Goal: Navigation & Orientation: Find specific page/section

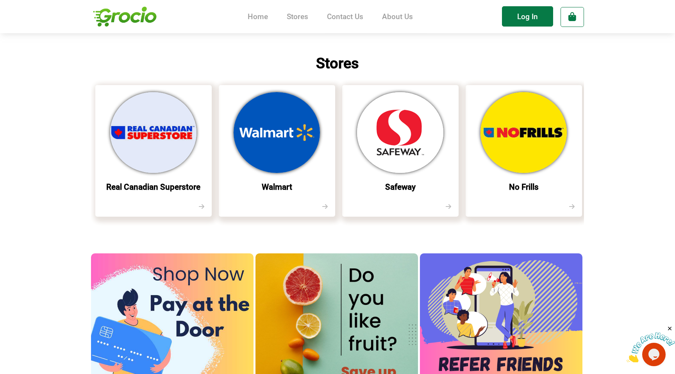
scroll to position [306, 0]
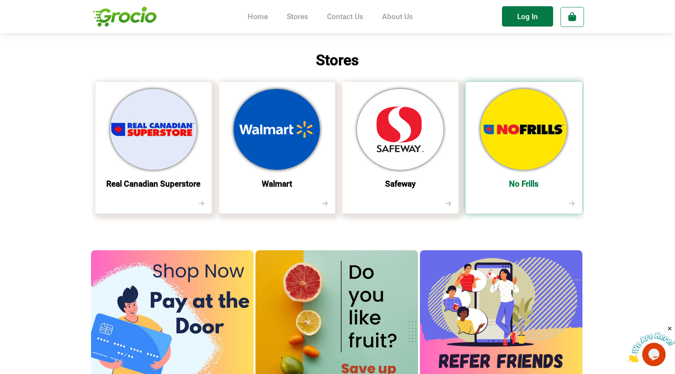
click at [528, 127] on img at bounding box center [524, 129] width 86 height 81
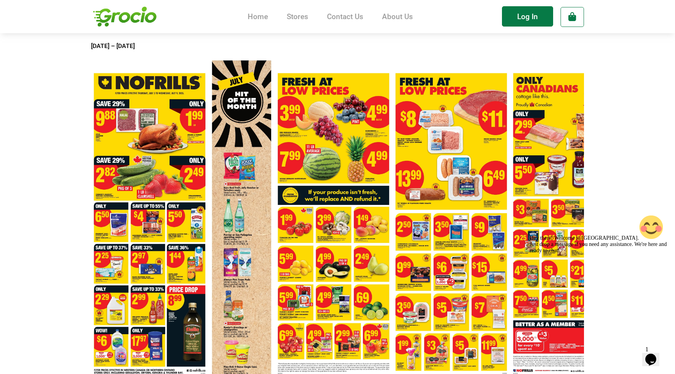
scroll to position [29, 0]
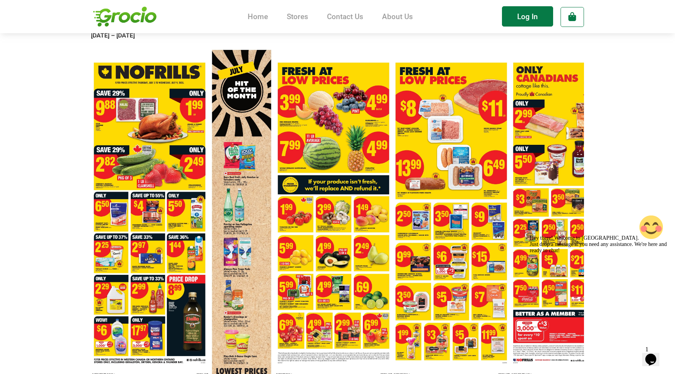
click at [91, 43] on area at bounding box center [91, 43] width 0 height 0
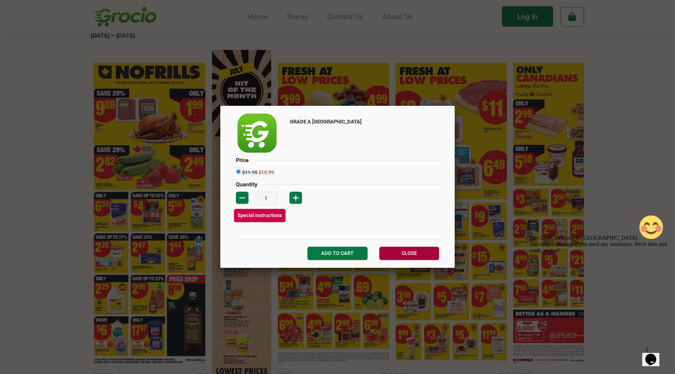
click at [390, 254] on link "Close" at bounding box center [409, 253] width 60 height 13
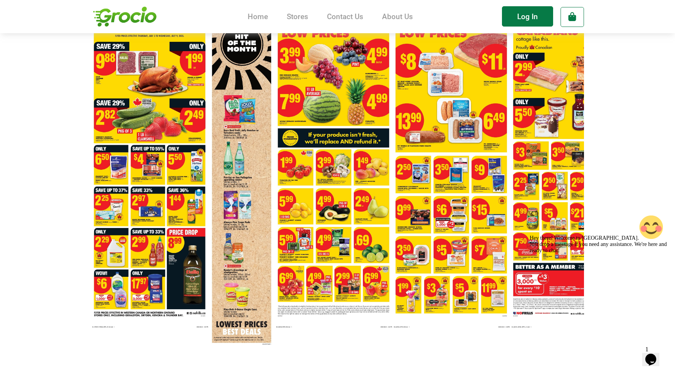
scroll to position [80, 0]
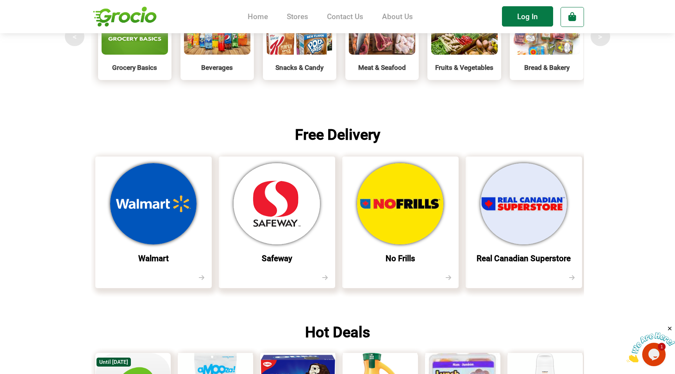
scroll to position [823, 0]
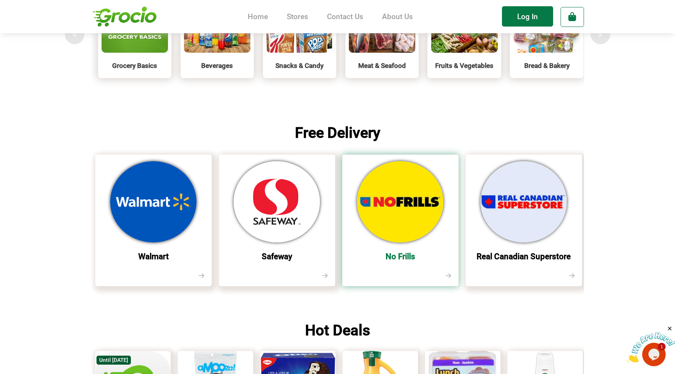
click at [371, 203] on img at bounding box center [400, 201] width 86 height 81
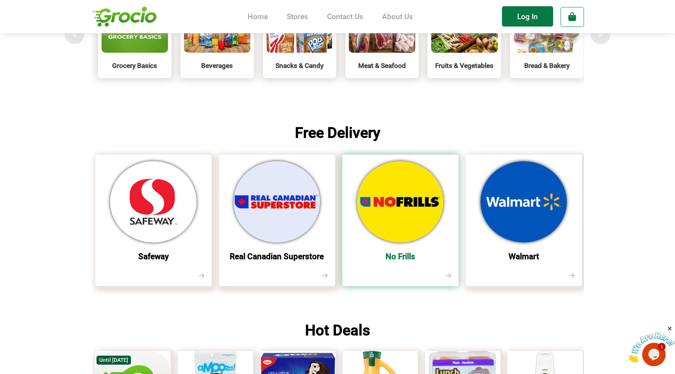
click at [407, 226] on img at bounding box center [400, 201] width 86 height 81
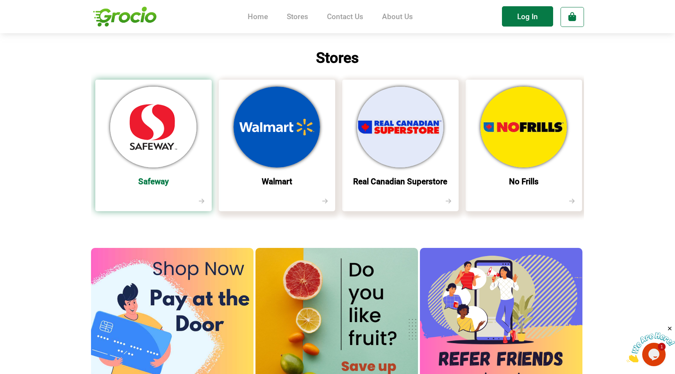
scroll to position [309, 0]
